Goal: Navigation & Orientation: Find specific page/section

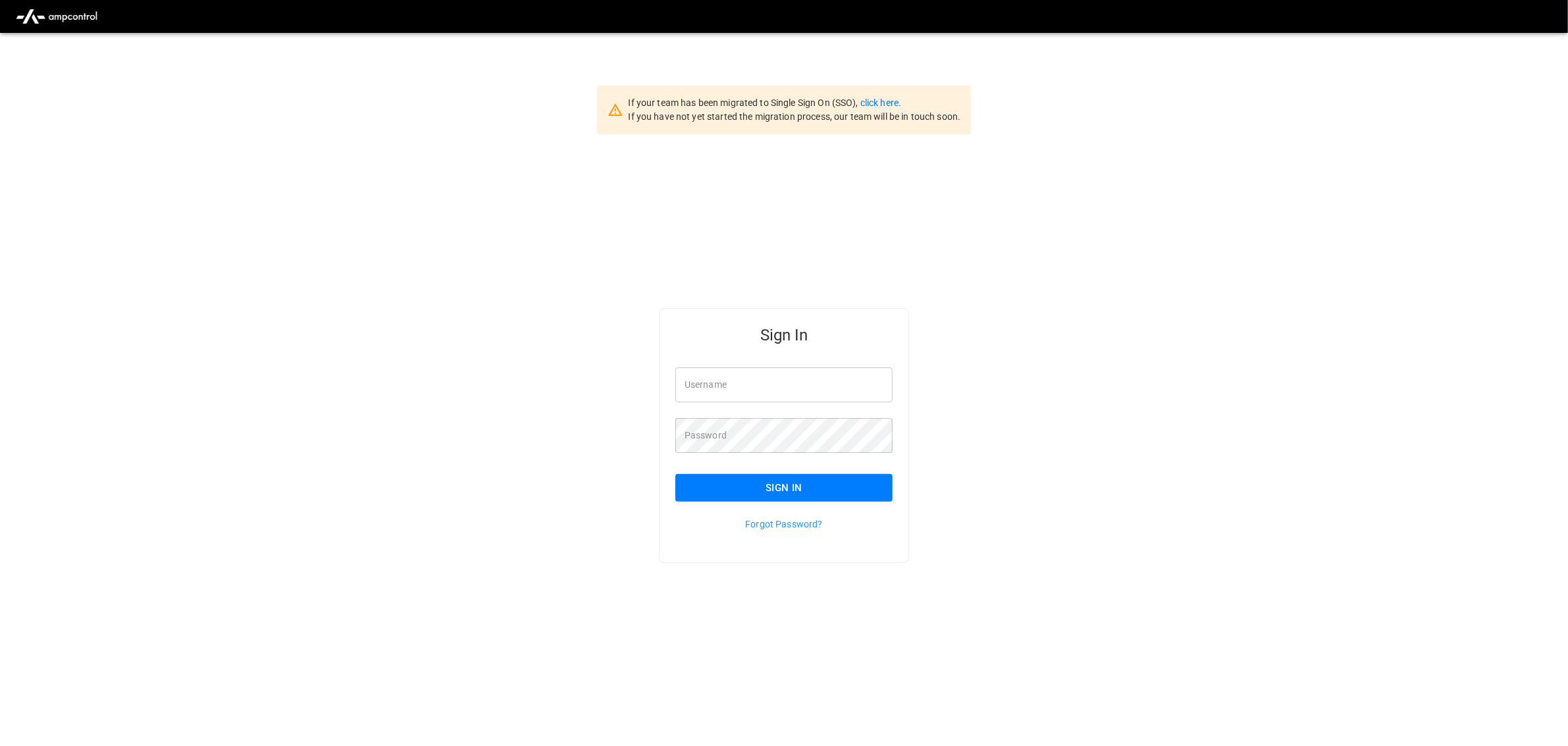
click at [760, 379] on input "Username" at bounding box center [784, 385] width 217 height 35
type input "**********"
click at [830, 489] on button "Sign In" at bounding box center [784, 488] width 217 height 28
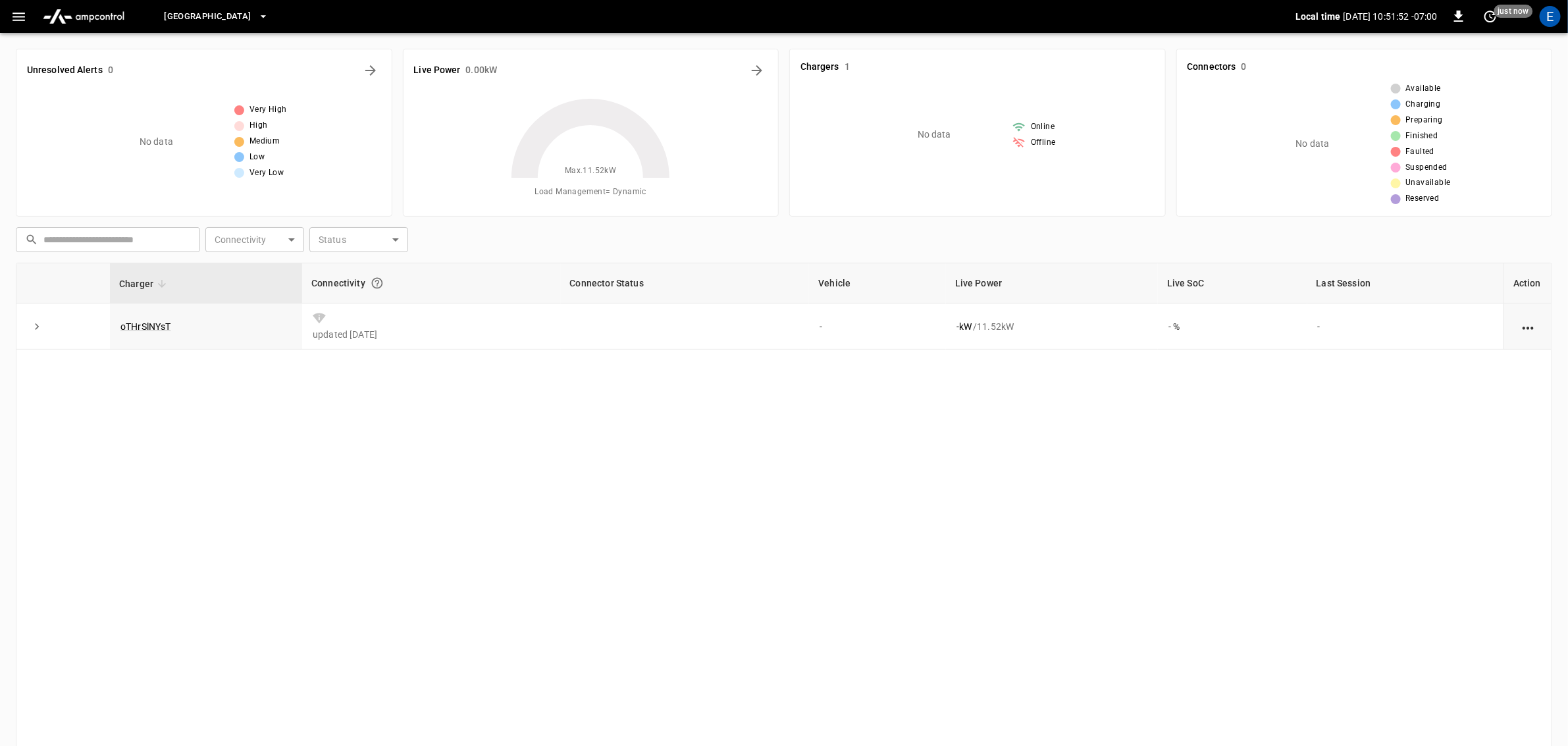
click at [257, 17] on icon "button" at bounding box center [264, 17] width 13 height 13
